Goal: Task Accomplishment & Management: Manage account settings

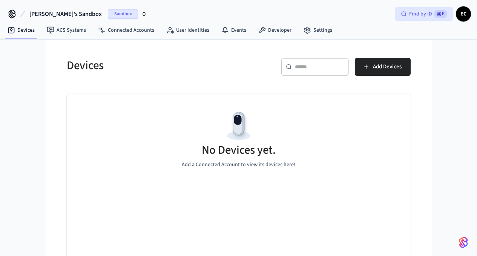
click at [408, 16] on div "Find by ID ⌘ K" at bounding box center [424, 14] width 58 height 14
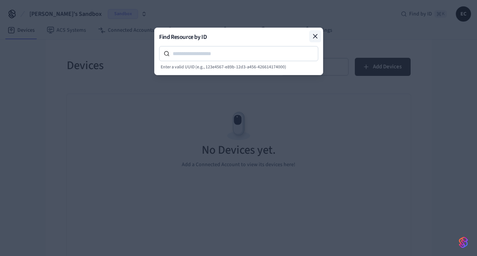
click at [319, 34] on button at bounding box center [315, 36] width 12 height 12
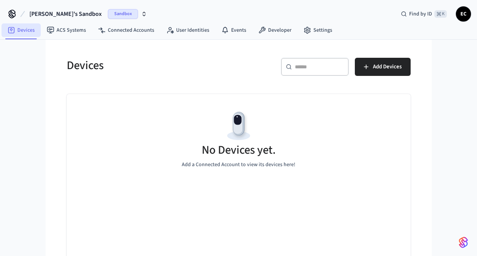
click at [26, 31] on link "Devices" at bounding box center [21, 30] width 39 height 14
click at [75, 32] on link "ACS Systems" at bounding box center [66, 30] width 51 height 14
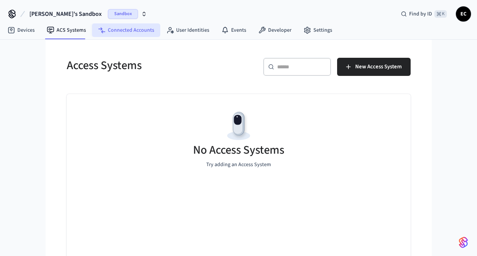
click at [120, 30] on link "Connected Accounts" at bounding box center [126, 30] width 68 height 14
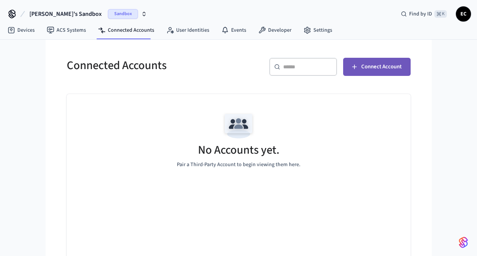
click at [402, 67] on span "Connect Account" at bounding box center [381, 67] width 40 height 10
click at [463, 14] on span "EC" at bounding box center [464, 14] width 14 height 14
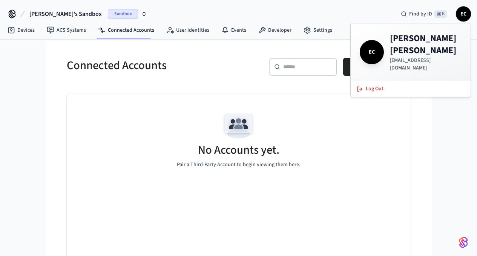
click at [258, 53] on div "​ ​ Connect Account" at bounding box center [322, 65] width 177 height 33
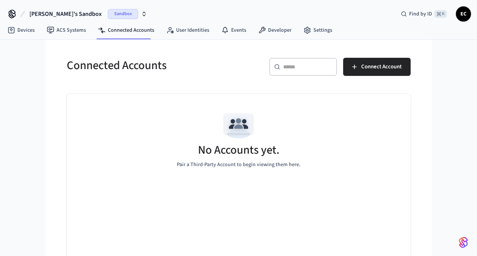
click at [464, 14] on span "EC" at bounding box center [464, 14] width 14 height 14
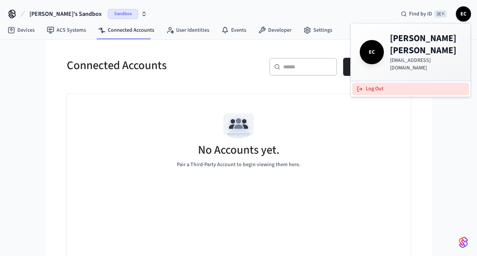
click at [370, 83] on button "Log Out" at bounding box center [410, 89] width 117 height 12
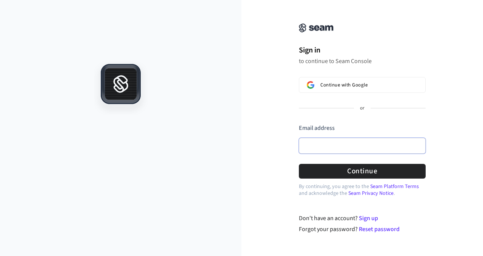
click at [317, 149] on input "Email address" at bounding box center [362, 146] width 127 height 16
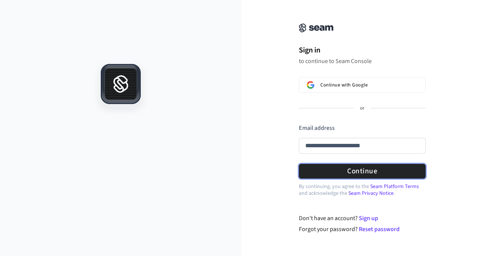
click at [370, 171] on button "Continue" at bounding box center [362, 171] width 127 height 15
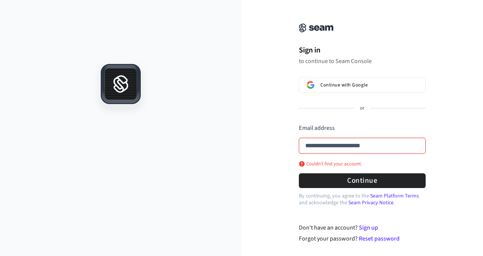
click at [398, 149] on input "**********" at bounding box center [362, 146] width 127 height 16
drag, startPoint x: 373, startPoint y: 147, endPoint x: 282, endPoint y: 145, distance: 91.7
click at [282, 145] on div "**********" at bounding box center [361, 126] width 241 height 234
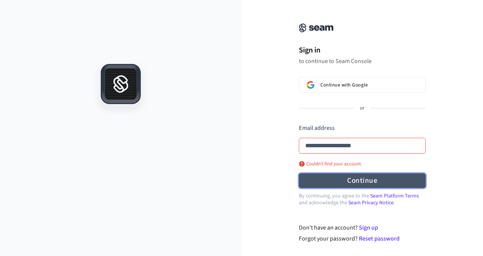
click at [367, 181] on button "Continue" at bounding box center [362, 180] width 127 height 15
type input "**********"
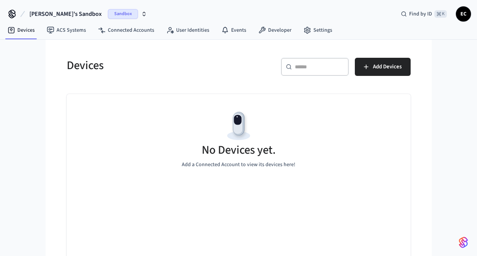
click at [108, 14] on span "Sandbox" at bounding box center [123, 14] width 30 height 10
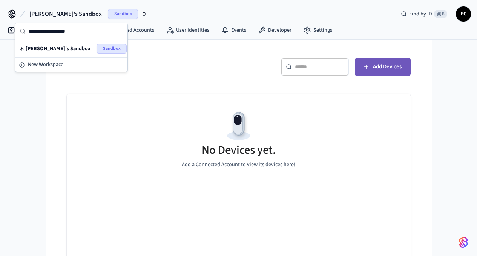
click at [402, 66] on span "Add Devices" at bounding box center [387, 67] width 29 height 10
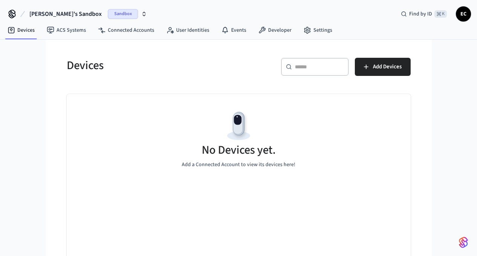
click at [113, 15] on span "Sandbox" at bounding box center [123, 14] width 30 height 10
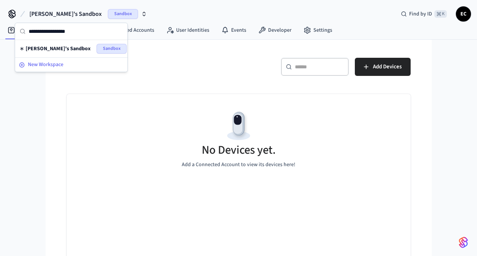
click at [48, 65] on span "New Workspace" at bounding box center [45, 65] width 35 height 8
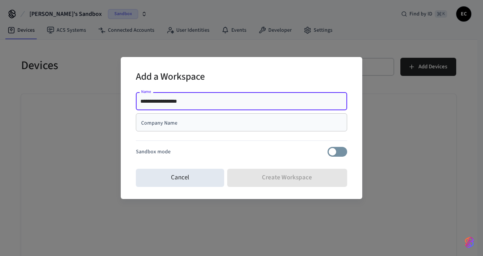
type input "**********"
click at [158, 126] on div "Company Name" at bounding box center [241, 122] width 211 height 18
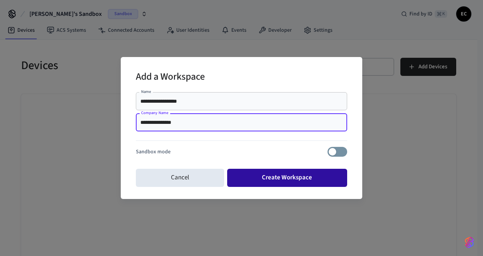
type input "**********"
click at [278, 178] on button "Create Workspace" at bounding box center [287, 178] width 120 height 18
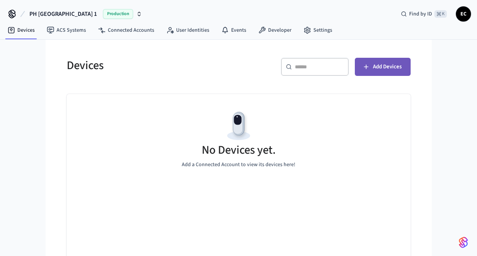
click at [402, 67] on span "Add Devices" at bounding box center [387, 67] width 29 height 10
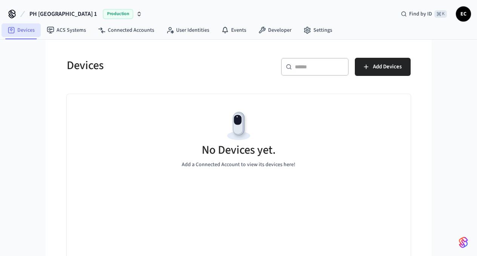
click at [32, 32] on link "Devices" at bounding box center [21, 30] width 39 height 14
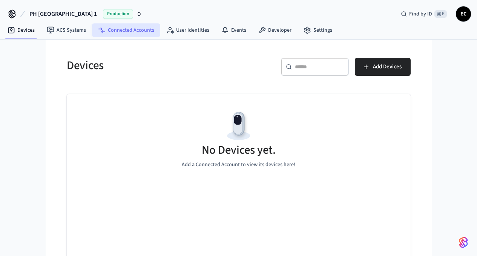
click at [135, 32] on link "Connected Accounts" at bounding box center [126, 30] width 68 height 14
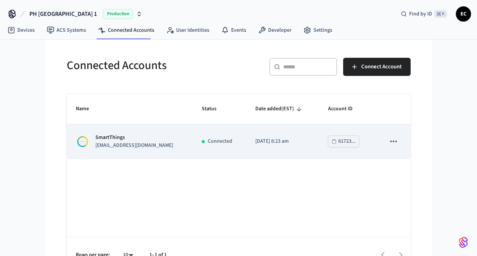
click at [95, 142] on p "[EMAIL_ADDRESS][DOMAIN_NAME]" at bounding box center [134, 145] width 78 height 8
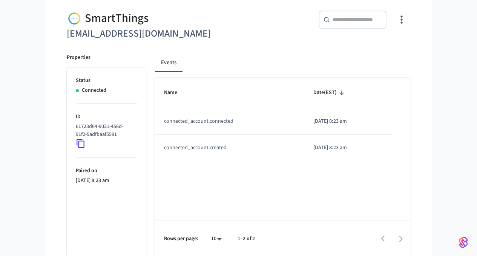
scroll to position [65, 0]
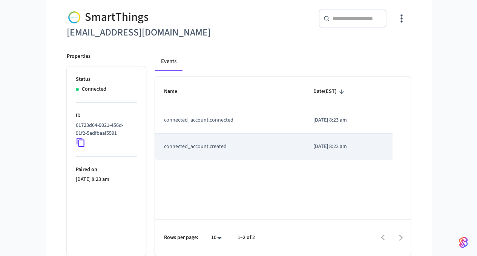
click at [220, 146] on td "connected_account.created" at bounding box center [229, 147] width 149 height 26
click at [232, 145] on td "connected_account.created" at bounding box center [229, 147] width 149 height 26
click at [218, 141] on td "connected_account.created" at bounding box center [229, 147] width 149 height 26
click at [367, 144] on p "2025/08/15 at 8:23 am" at bounding box center [348, 147] width 70 height 8
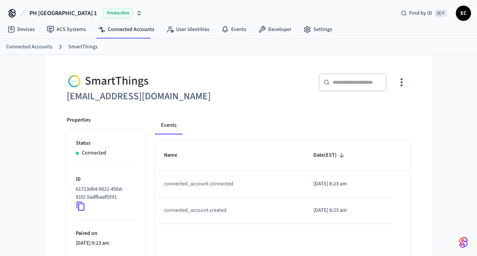
scroll to position [0, 0]
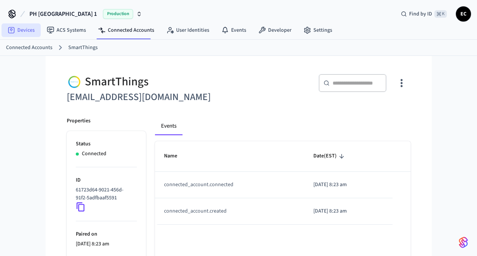
click at [16, 29] on link "Devices" at bounding box center [21, 30] width 39 height 14
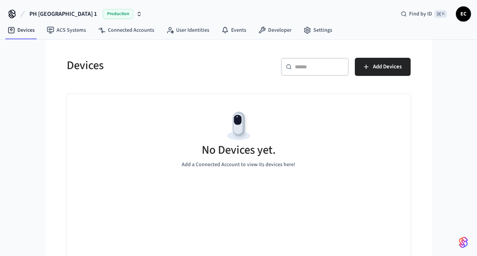
click at [227, 126] on img at bounding box center [239, 126] width 34 height 34
click at [402, 67] on span "Add Devices" at bounding box center [387, 67] width 29 height 10
click at [123, 29] on link "Connected Accounts" at bounding box center [126, 30] width 68 height 14
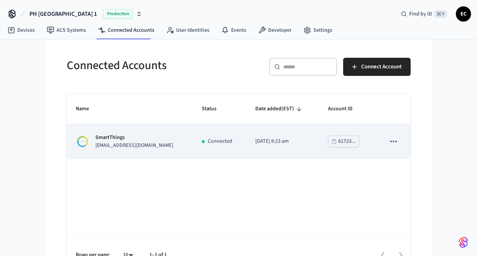
click at [97, 141] on p "[EMAIL_ADDRESS][DOMAIN_NAME]" at bounding box center [134, 145] width 78 height 8
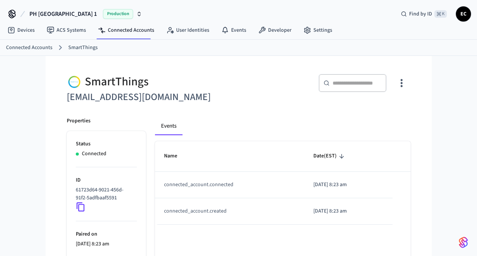
scroll to position [65, 0]
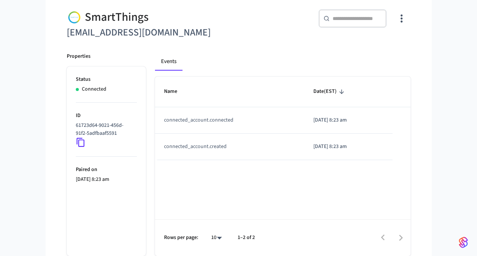
click at [194, 238] on body "PH Marbella Tower 1 Production Find by ID ⌘ K EC Devices ACS Systems Connected …" at bounding box center [238, 95] width 477 height 320
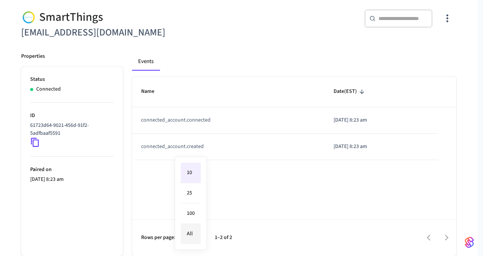
click at [195, 237] on li "All" at bounding box center [191, 234] width 20 height 20
type input "**"
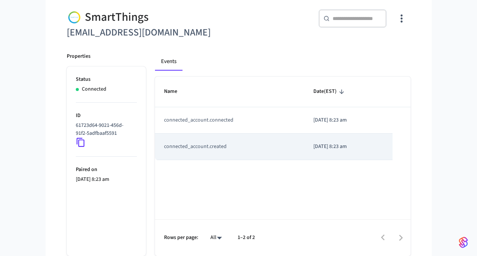
click at [185, 142] on td "connected_account.created" at bounding box center [229, 147] width 149 height 26
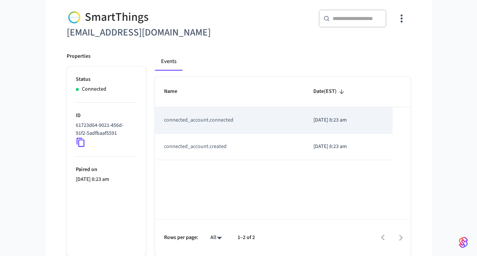
click at [193, 120] on td "connected_account.connected" at bounding box center [229, 120] width 149 height 26
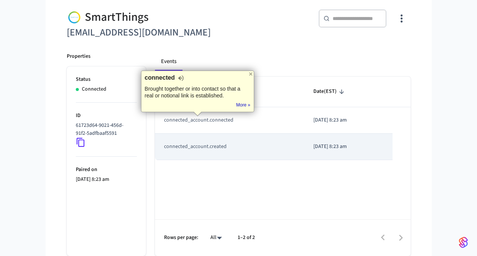
click at [176, 155] on td "connected_account.created" at bounding box center [229, 147] width 149 height 26
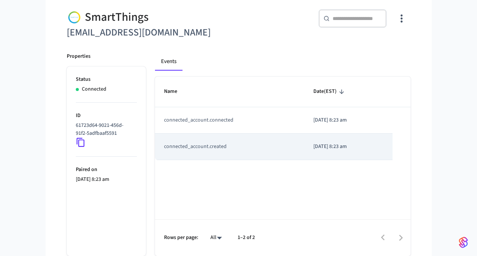
click at [178, 152] on td "connected_account.created" at bounding box center [229, 147] width 149 height 26
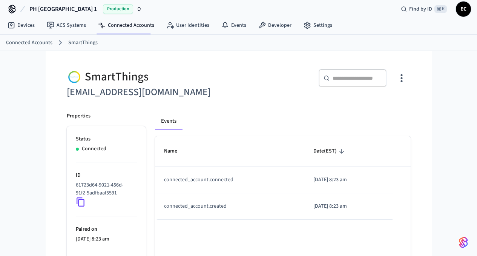
scroll to position [0, 0]
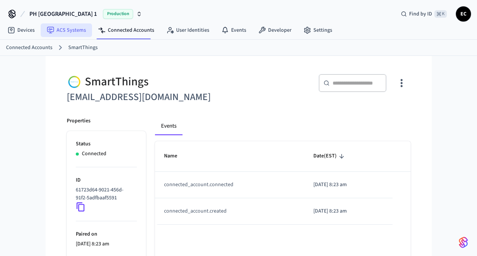
click at [58, 30] on link "ACS Systems" at bounding box center [66, 30] width 51 height 14
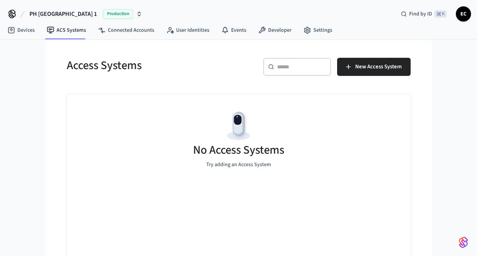
click at [464, 15] on span "EC" at bounding box center [464, 14] width 14 height 14
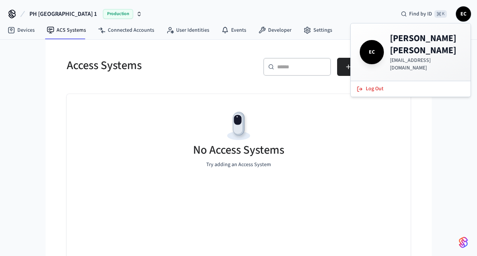
click at [464, 15] on span "EC" at bounding box center [464, 14] width 14 height 14
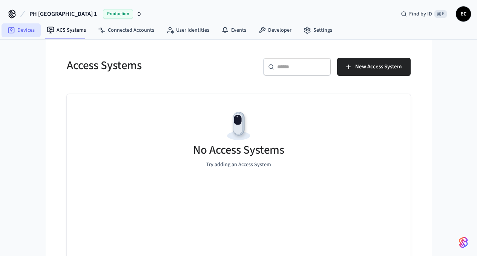
click at [20, 28] on link "Devices" at bounding box center [21, 30] width 39 height 14
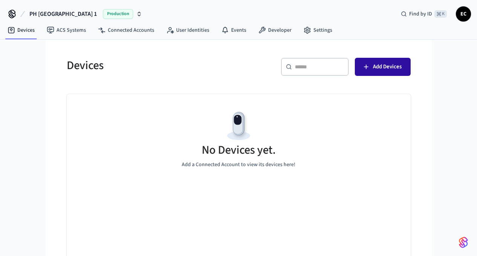
click at [402, 66] on span "Add Devices" at bounding box center [387, 67] width 29 height 10
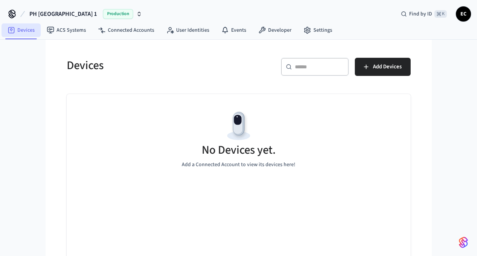
click at [26, 31] on link "Devices" at bounding box center [21, 30] width 39 height 14
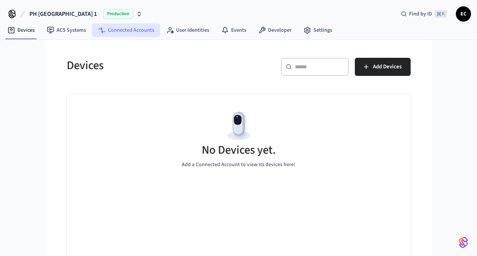
click at [123, 32] on link "Connected Accounts" at bounding box center [126, 30] width 68 height 14
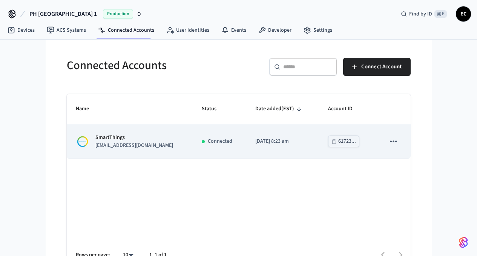
click at [398, 142] on icon "sticky table" at bounding box center [394, 141] width 10 height 10
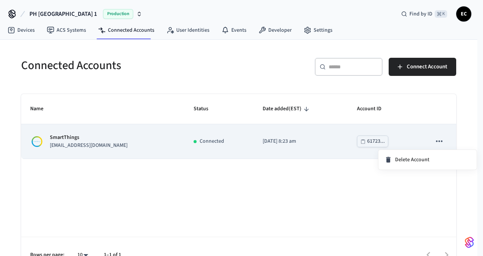
click at [441, 142] on div at bounding box center [241, 128] width 483 height 256
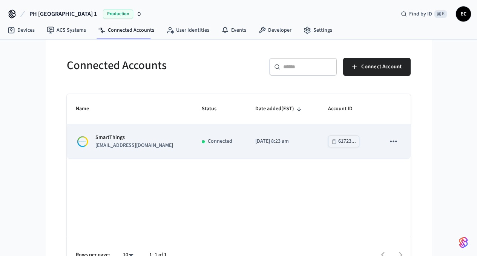
click at [264, 139] on p "2025/08/15 at 8:23 am" at bounding box center [282, 141] width 55 height 8
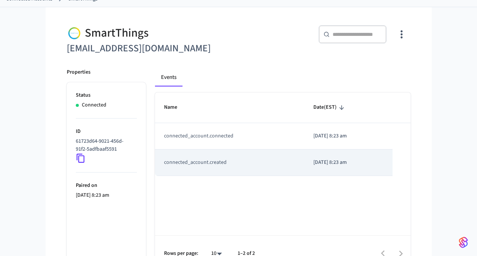
scroll to position [65, 0]
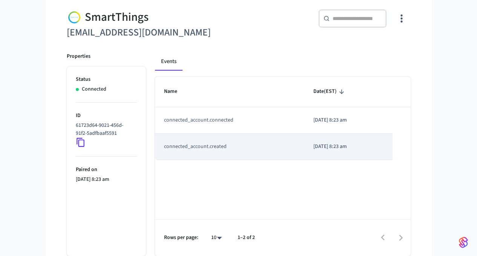
click at [186, 147] on td "connected_account.created" at bounding box center [229, 147] width 149 height 26
click at [187, 146] on td "connected_account.created" at bounding box center [229, 147] width 149 height 26
click at [200, 144] on td "connected_account.created" at bounding box center [229, 147] width 149 height 26
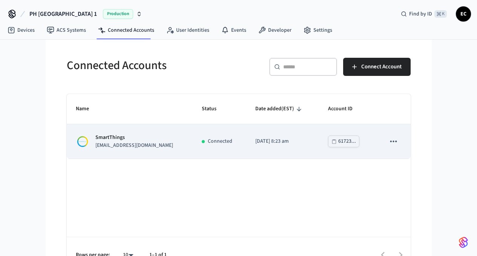
click at [95, 138] on p "SmartThings" at bounding box center [134, 138] width 78 height 8
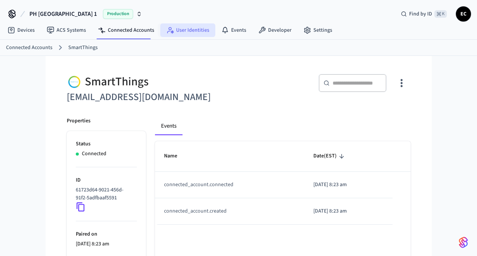
click at [190, 29] on link "User Identities" at bounding box center [187, 30] width 55 height 14
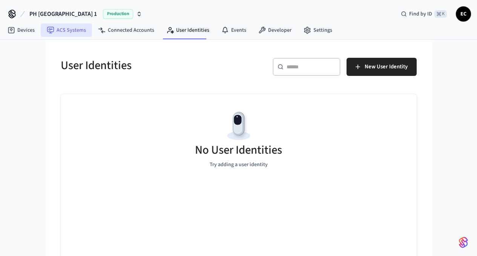
click at [73, 31] on link "ACS Systems" at bounding box center [66, 30] width 51 height 14
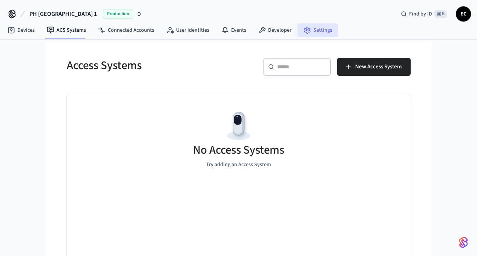
click at [313, 29] on link "Settings" at bounding box center [318, 30] width 41 height 14
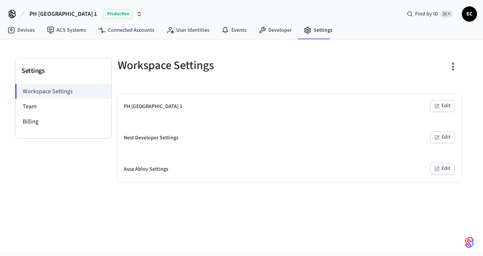
click at [158, 107] on div "PH [GEOGRAPHIC_DATA] 1" at bounding box center [153, 107] width 58 height 8
click at [170, 172] on div "Assa Abloy Settings Edit" at bounding box center [290, 169] width 344 height 25
click at [444, 171] on button "Edit" at bounding box center [442, 169] width 24 height 12
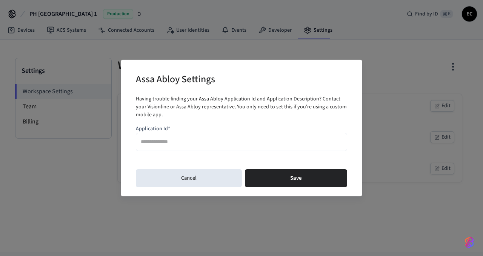
click at [181, 137] on input "Application Id*" at bounding box center [241, 141] width 201 height 11
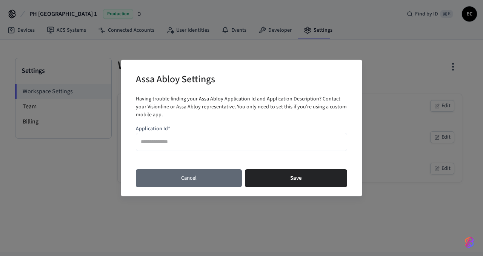
click at [193, 180] on button "Cancel" at bounding box center [189, 178] width 106 height 18
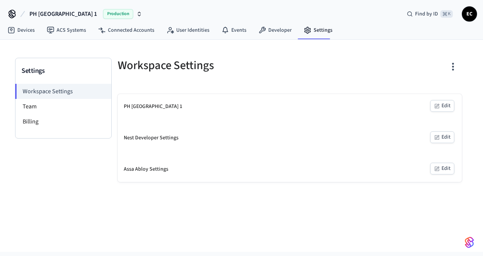
click at [192, 171] on div "Assa Abloy Settings Edit" at bounding box center [290, 169] width 344 height 25
click at [441, 167] on button "Edit" at bounding box center [442, 169] width 24 height 12
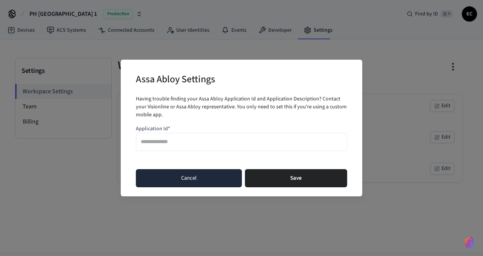
click at [194, 179] on button "Cancel" at bounding box center [189, 178] width 106 height 18
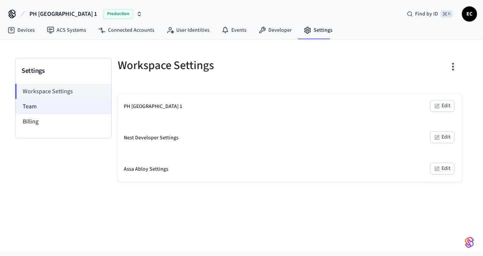
click at [41, 106] on li "Team" at bounding box center [63, 106] width 96 height 15
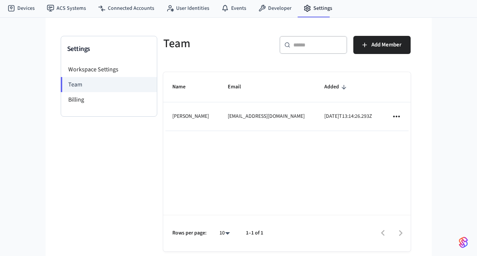
scroll to position [20, 0]
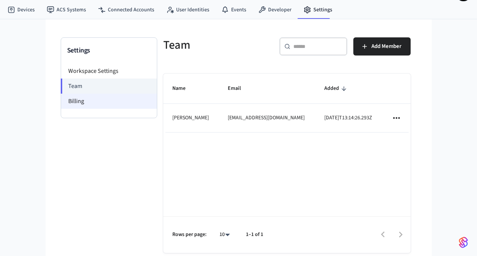
click at [61, 103] on li "Billing" at bounding box center [109, 101] width 96 height 15
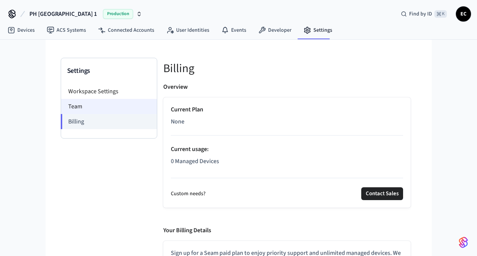
click at [61, 105] on li "Team" at bounding box center [109, 106] width 96 height 15
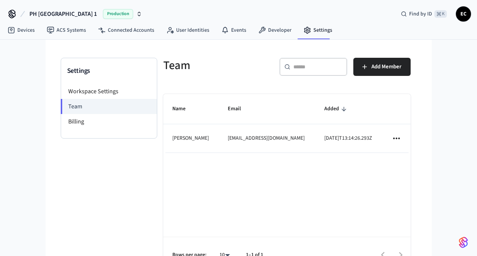
click at [163, 140] on td "Emanuel Cordovez" at bounding box center [191, 138] width 56 height 28
click at [400, 138] on icon "sticky table" at bounding box center [396, 138] width 6 height 2
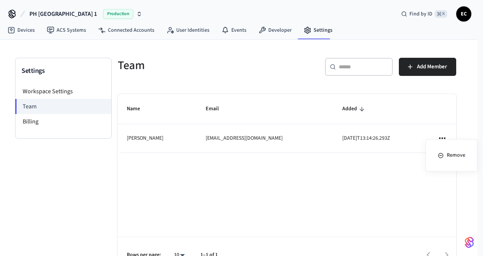
click at [444, 138] on div at bounding box center [241, 128] width 483 height 256
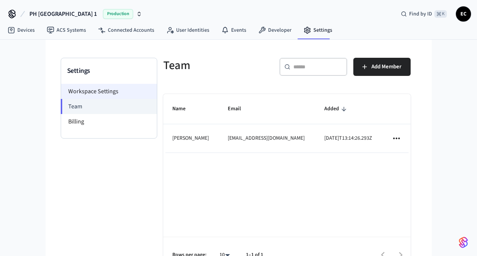
click at [68, 91] on li "Workspace Settings" at bounding box center [109, 91] width 96 height 15
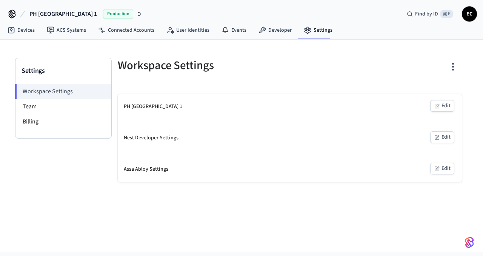
click at [443, 106] on button "Edit" at bounding box center [442, 106] width 24 height 12
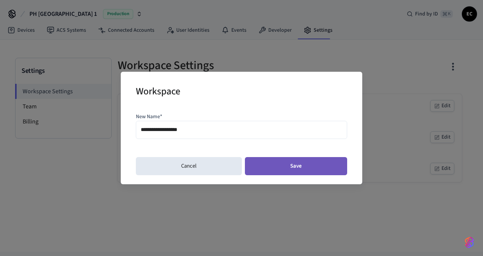
click at [304, 168] on button "Save" at bounding box center [296, 166] width 102 height 18
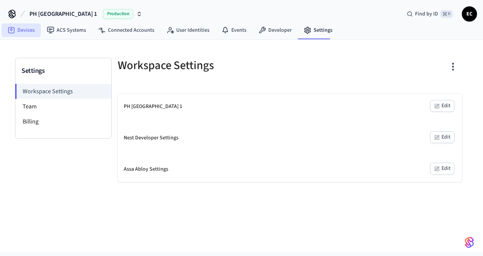
click at [15, 29] on icon at bounding box center [12, 30] width 8 height 8
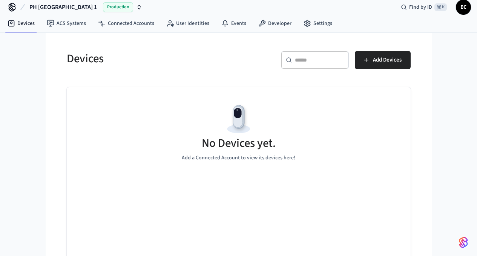
scroll to position [17, 0]
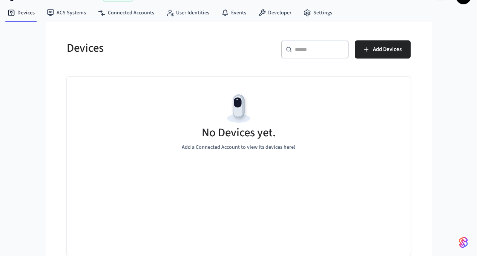
click at [232, 141] on div "No Devices yet." at bounding box center [239, 134] width 74 height 18
click at [402, 50] on span "Add Devices" at bounding box center [387, 50] width 29 height 10
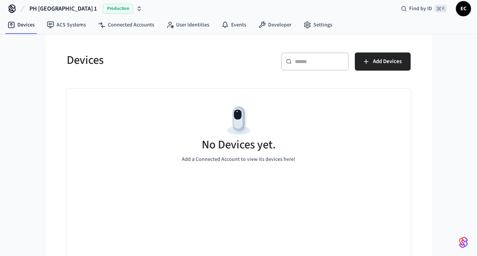
scroll to position [0, 0]
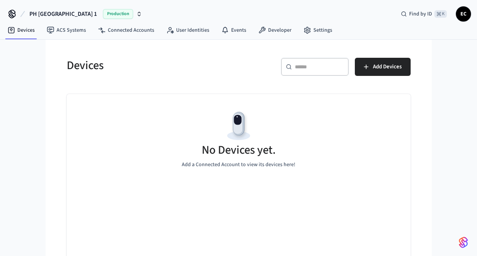
click at [111, 14] on span "Production" at bounding box center [118, 14] width 30 height 10
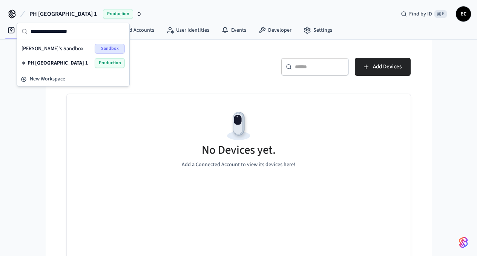
click at [110, 63] on span "Production" at bounding box center [110, 63] width 30 height 10
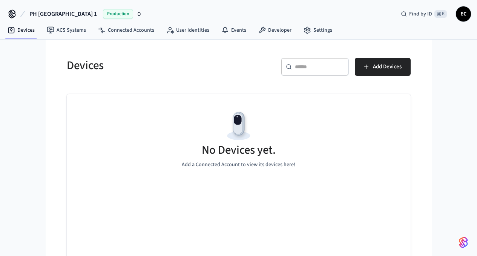
click at [67, 66] on h5 "Devices" at bounding box center [150, 65] width 167 height 15
click at [465, 12] on span "EC" at bounding box center [464, 14] width 14 height 14
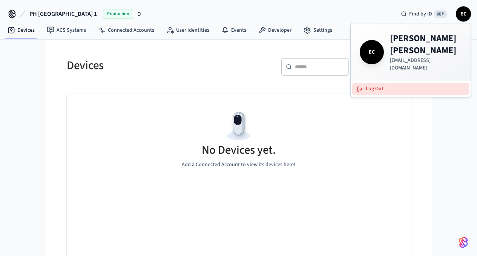
click at [380, 83] on button "Log Out" at bounding box center [410, 89] width 117 height 12
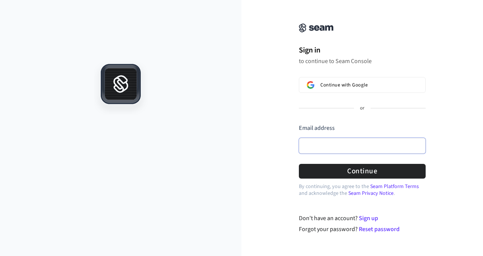
click at [327, 151] on input "Email address" at bounding box center [362, 146] width 127 height 16
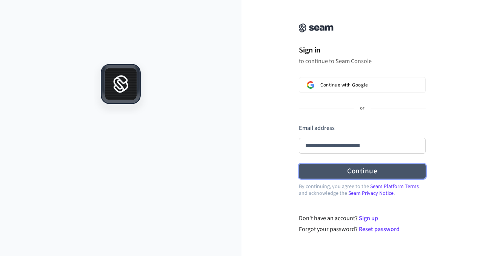
click at [350, 174] on button "Continue" at bounding box center [362, 171] width 127 height 15
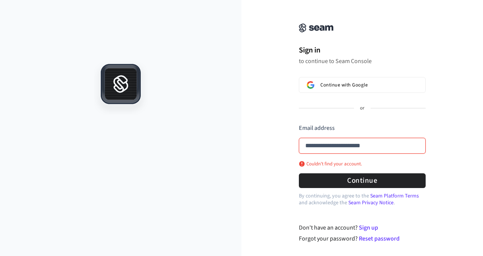
type input "**********"
click at [391, 147] on input "**********" at bounding box center [362, 146] width 127 height 16
drag, startPoint x: 393, startPoint y: 146, endPoint x: 284, endPoint y: 147, distance: 109.0
click at [284, 147] on div "**********" at bounding box center [361, 126] width 241 height 234
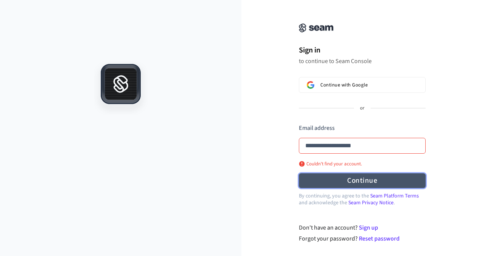
click at [355, 181] on button "Continue" at bounding box center [362, 180] width 127 height 15
type input "**********"
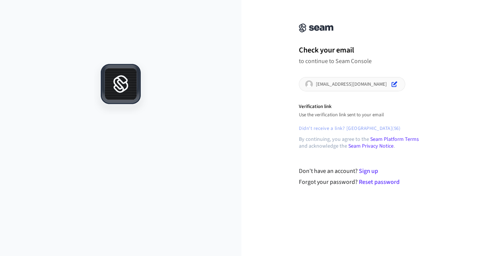
click at [338, 85] on p "[EMAIL_ADDRESS][DOMAIN_NAME]" at bounding box center [351, 84] width 71 height 6
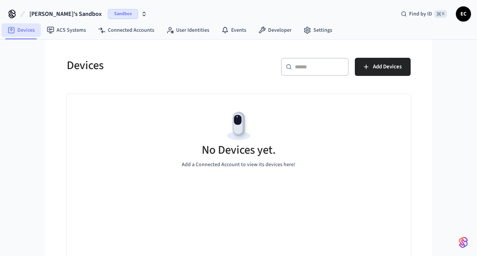
click at [23, 31] on link "Devices" at bounding box center [21, 30] width 39 height 14
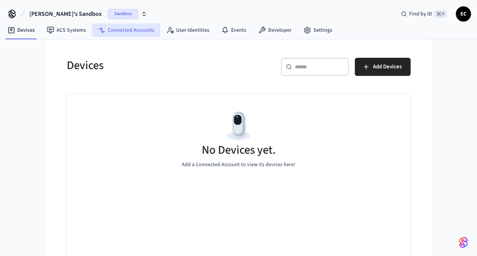
click at [125, 29] on link "Connected Accounts" at bounding box center [126, 30] width 68 height 14
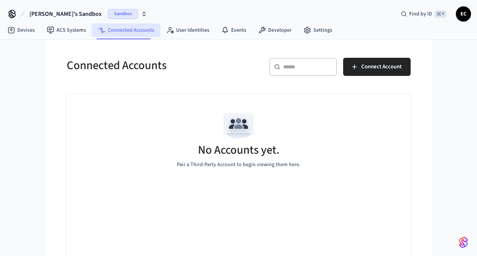
click at [129, 32] on link "Connected Accounts" at bounding box center [126, 30] width 68 height 14
click at [141, 14] on icon "button" at bounding box center [144, 14] width 6 height 6
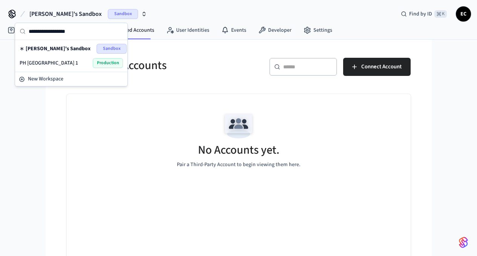
click at [100, 61] on span "Production" at bounding box center [108, 63] width 30 height 10
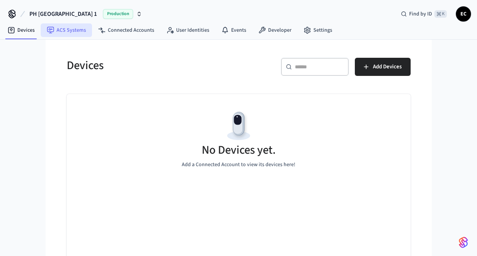
click at [63, 30] on link "ACS Systems" at bounding box center [66, 30] width 51 height 14
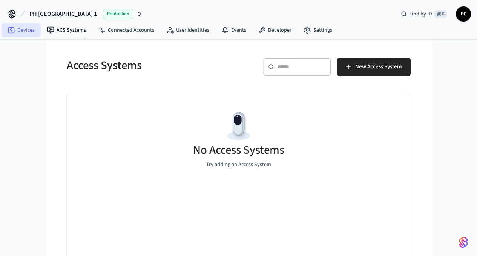
click at [27, 31] on link "Devices" at bounding box center [21, 30] width 39 height 14
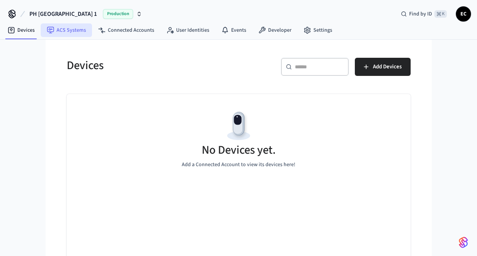
click at [61, 34] on link "ACS Systems" at bounding box center [66, 30] width 51 height 14
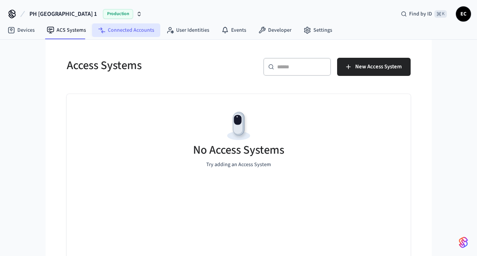
click at [142, 32] on link "Connected Accounts" at bounding box center [126, 30] width 68 height 14
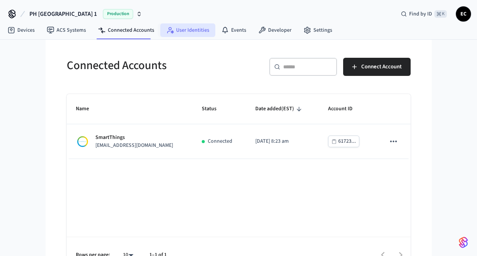
click at [190, 31] on link "User Identities" at bounding box center [187, 30] width 55 height 14
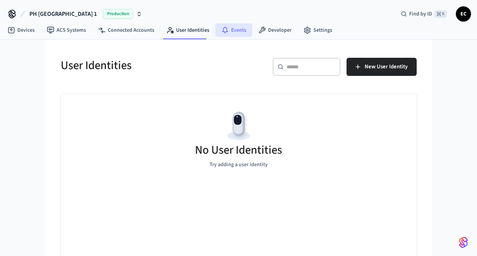
click at [237, 33] on link "Events" at bounding box center [233, 30] width 37 height 14
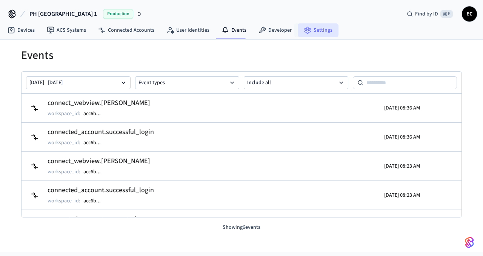
click at [320, 30] on link "Settings" at bounding box center [318, 30] width 41 height 14
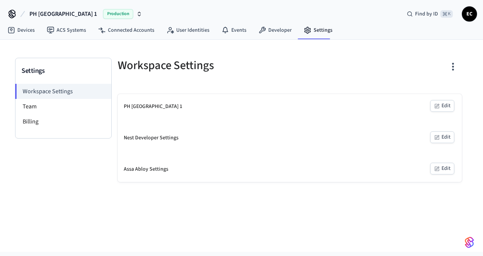
click at [148, 108] on div "PH [GEOGRAPHIC_DATA] 1" at bounding box center [153, 107] width 58 height 8
click at [447, 166] on button "Edit" at bounding box center [442, 169] width 24 height 12
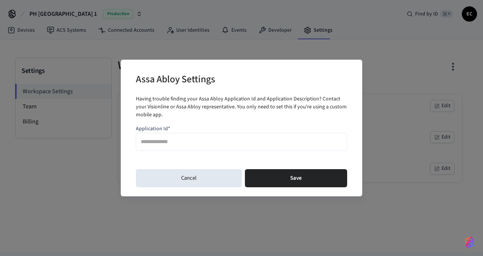
click at [181, 146] on input "Application Id*" at bounding box center [241, 141] width 201 height 11
click at [386, 73] on div "Assa Abloy Settings Having trouble finding your Assa Abloy Application Id and A…" at bounding box center [241, 128] width 483 height 256
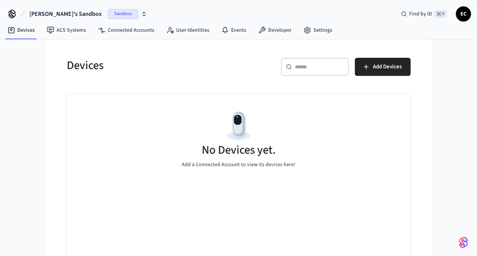
click at [113, 15] on span "Sandbox" at bounding box center [123, 14] width 30 height 10
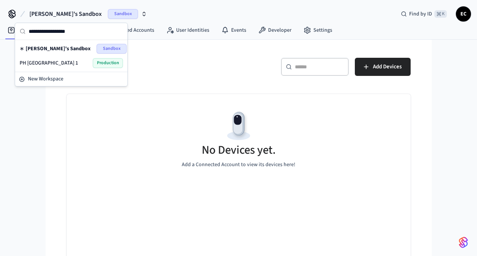
click at [108, 63] on span "Production" at bounding box center [108, 63] width 30 height 10
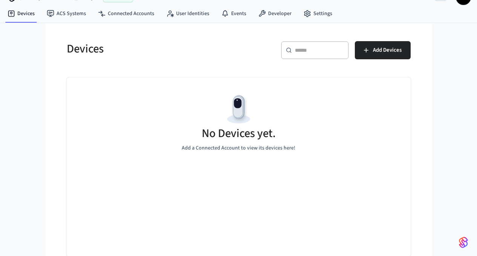
scroll to position [17, 0]
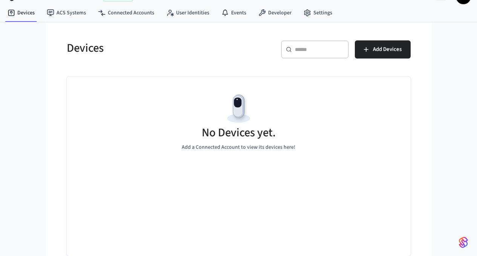
click at [212, 129] on h5 "No Devices yet." at bounding box center [239, 132] width 74 height 15
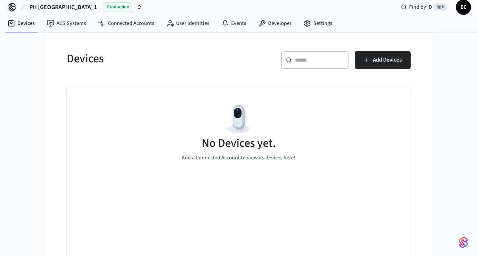
scroll to position [0, 0]
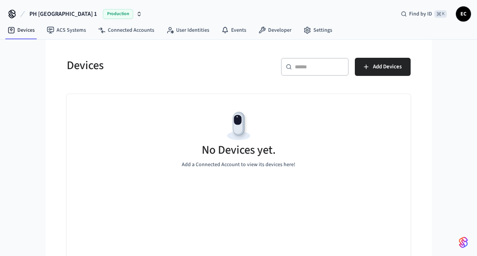
click at [117, 15] on span "Production" at bounding box center [118, 14] width 30 height 10
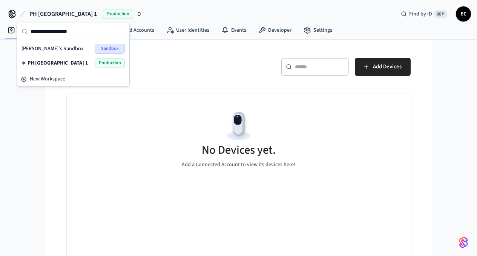
click at [64, 64] on span "PH [GEOGRAPHIC_DATA] 1" at bounding box center [58, 63] width 60 height 8
